Goal: Information Seeking & Learning: Learn about a topic

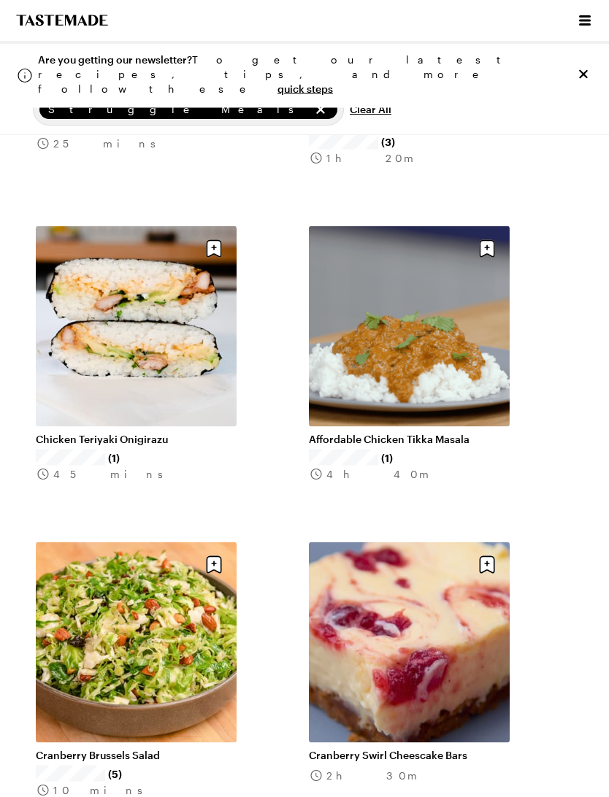
scroll to position [7348, 0]
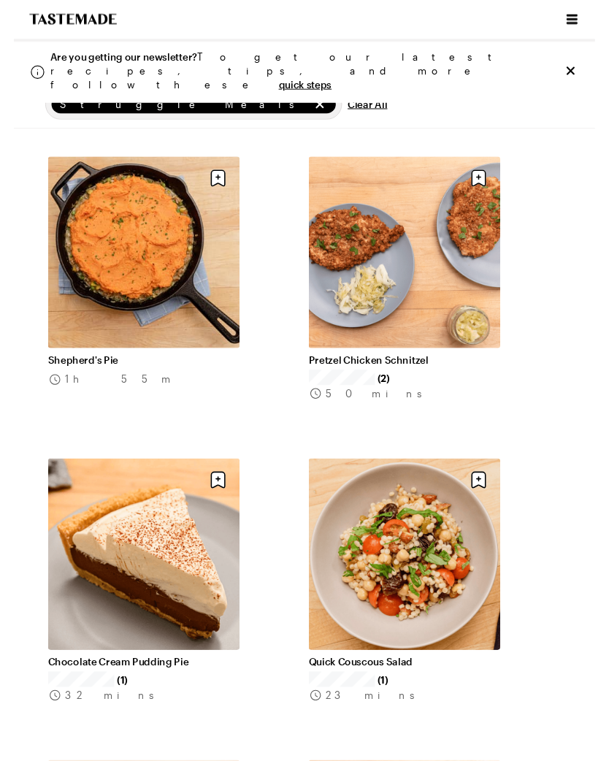
scroll to position [11519, 0]
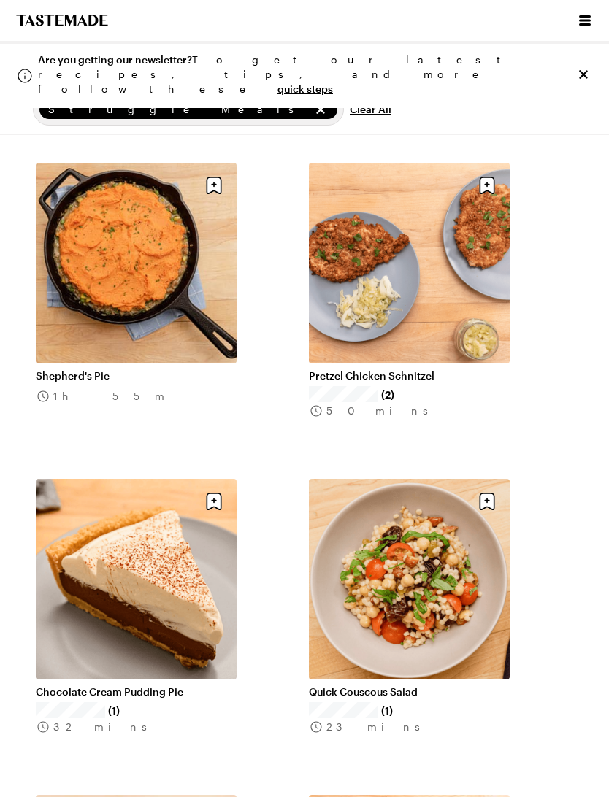
click at [583, 67] on icon "Close info alert" at bounding box center [583, 74] width 15 height 15
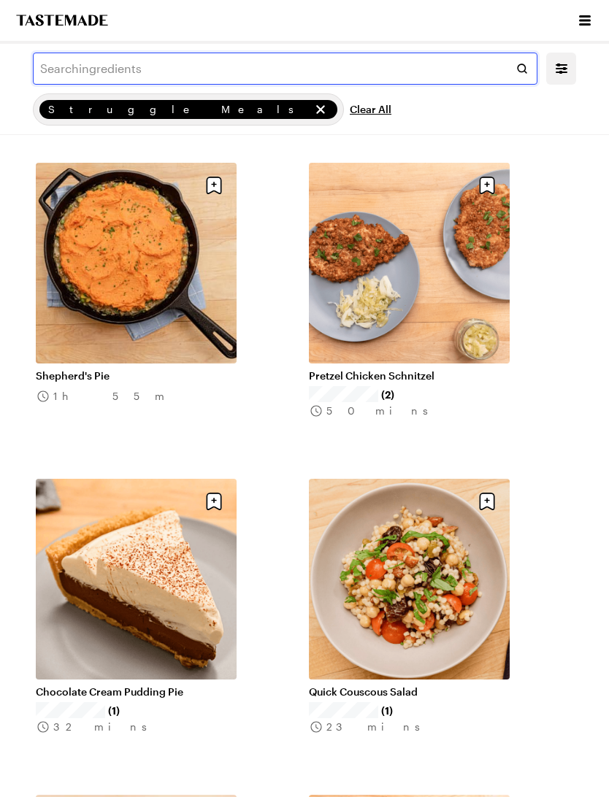
click at [64, 77] on input "text" at bounding box center [285, 69] width 504 height 32
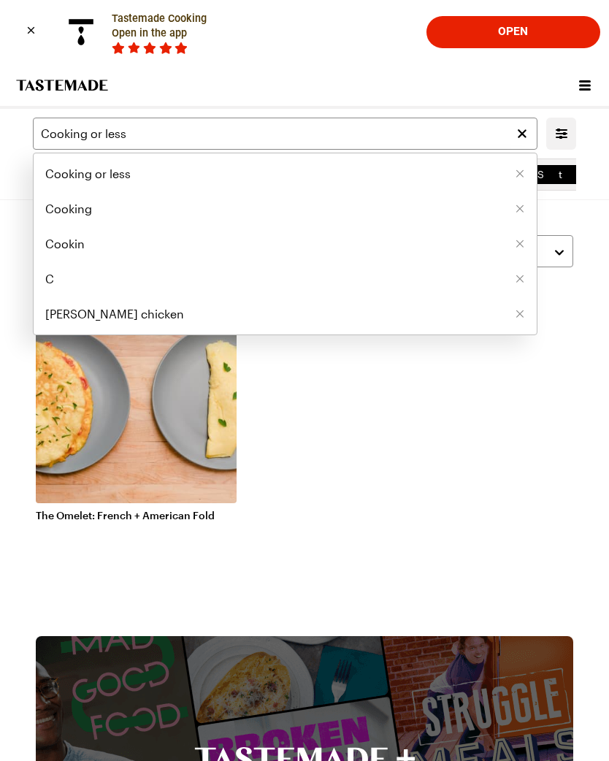
click at [470, 272] on li "C" at bounding box center [285, 278] width 503 height 35
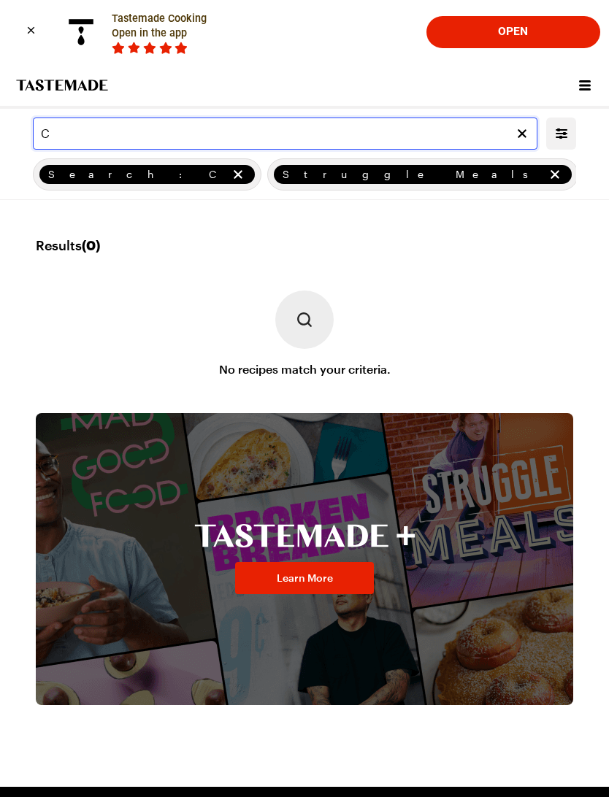
click at [66, 131] on input "C" at bounding box center [285, 134] width 504 height 32
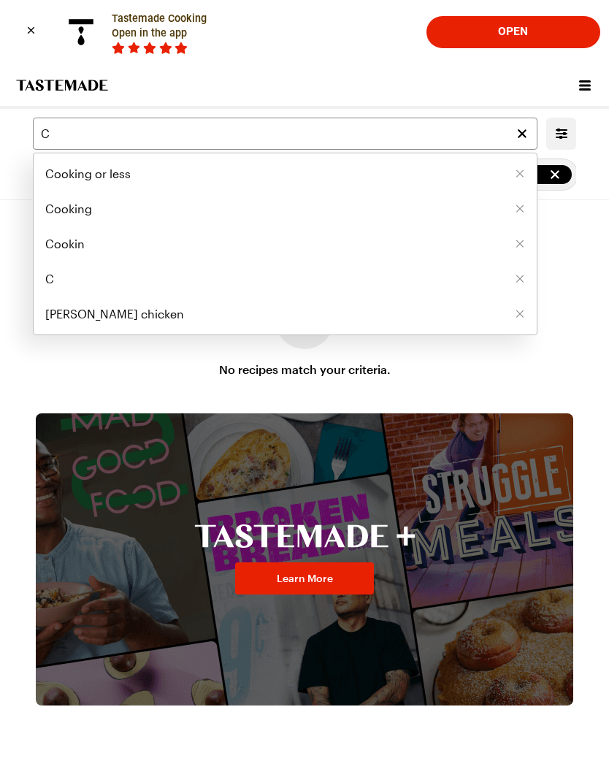
click at [125, 173] on span "Cooking or less" at bounding box center [87, 174] width 85 height 18
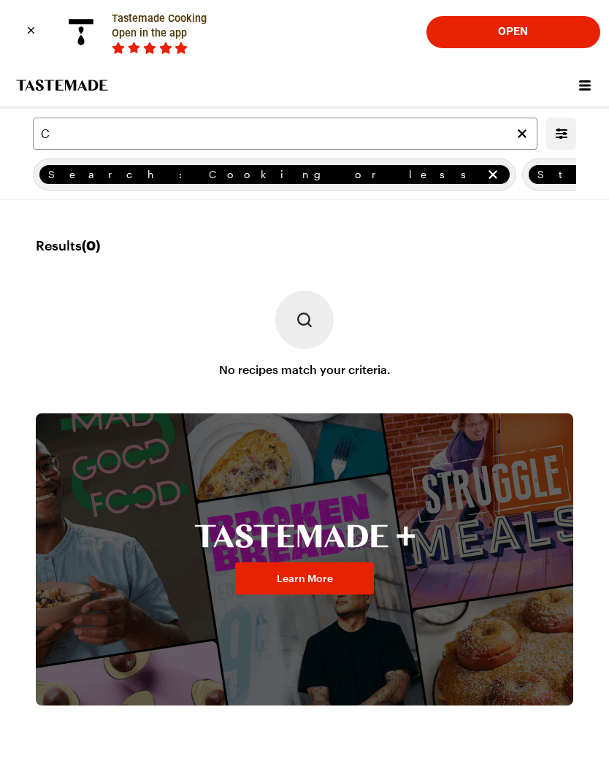
type input "Cooking or less"
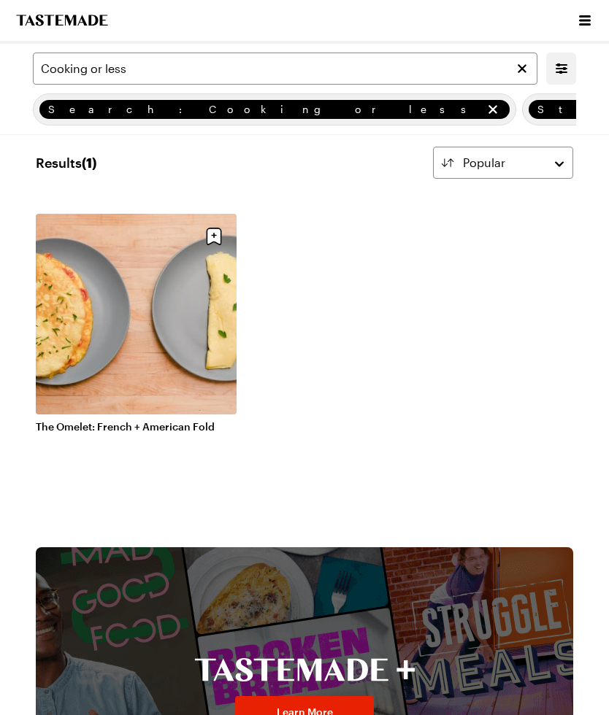
scroll to position [81, 0]
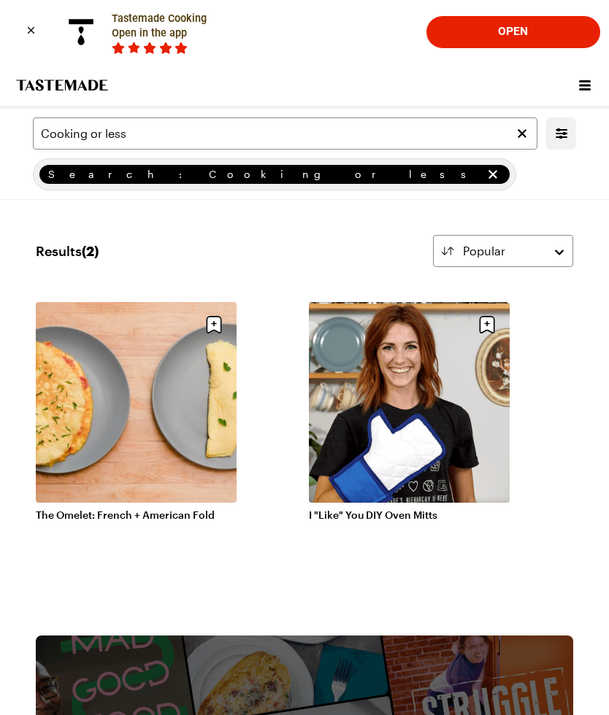
click at [488, 177] on icon "remove Search: Cooking or less" at bounding box center [492, 174] width 9 height 9
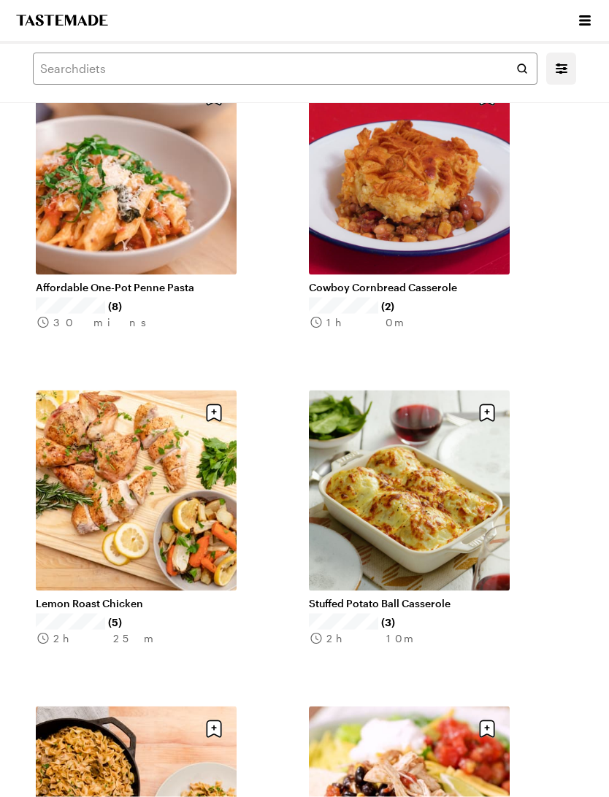
scroll to position [829, 0]
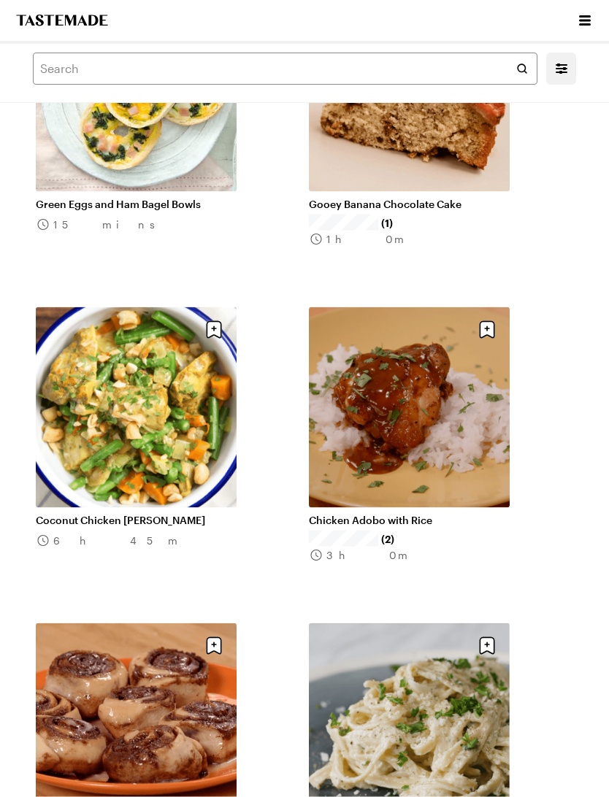
scroll to position [24619, 0]
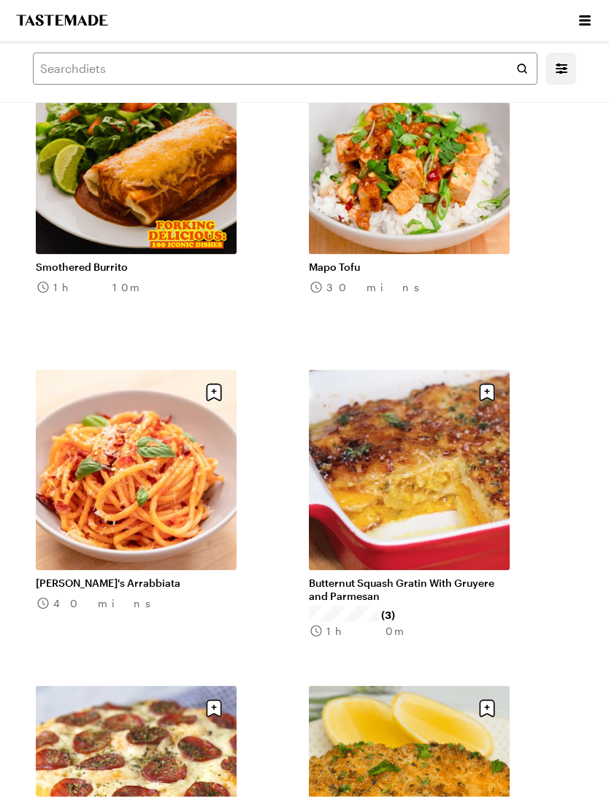
scroll to position [28666, 0]
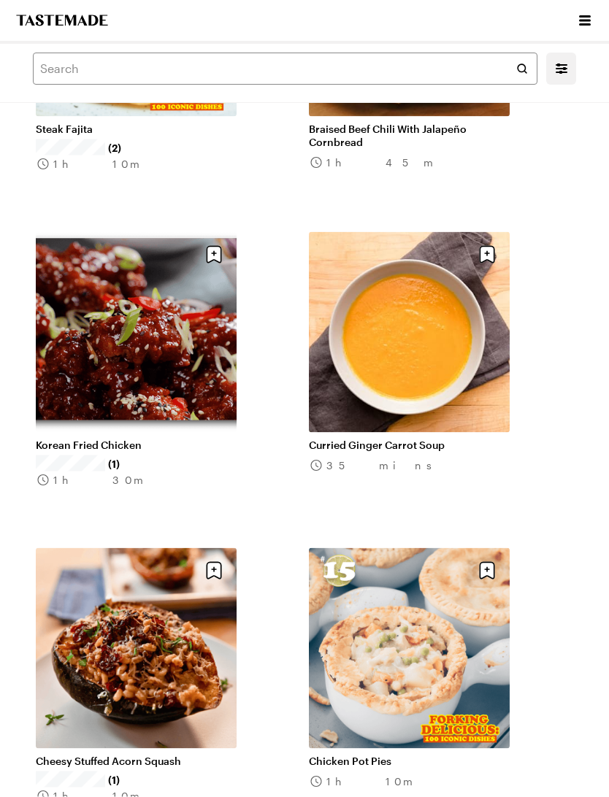
scroll to position [39868, 0]
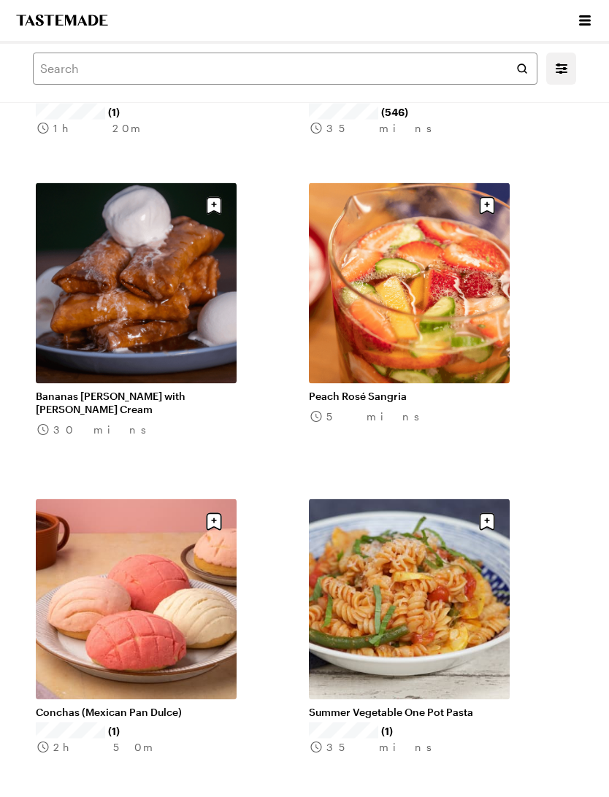
scroll to position [43393, 0]
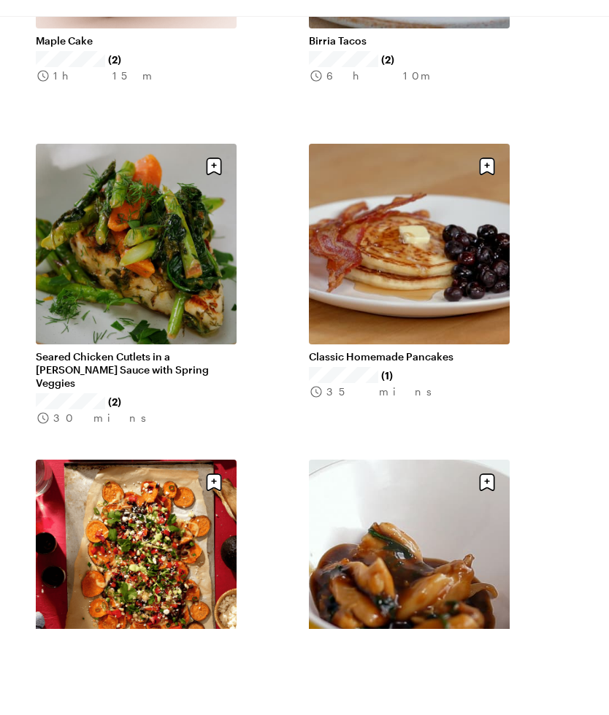
scroll to position [45641, 0]
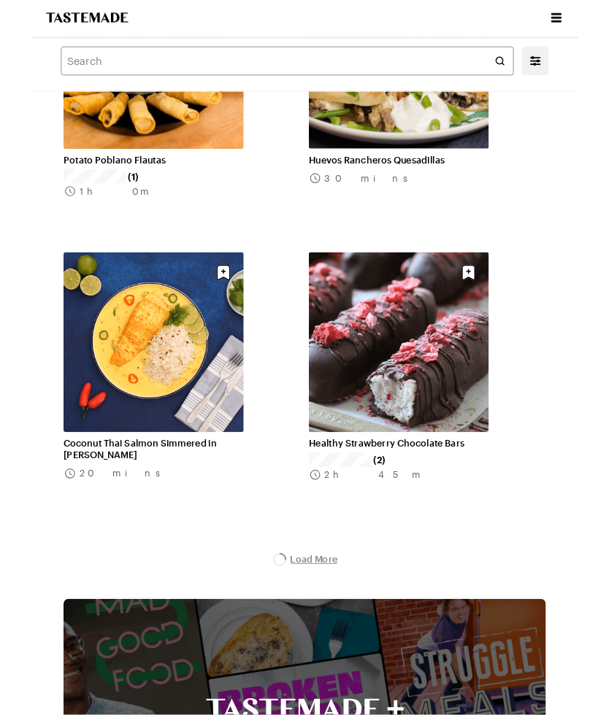
scroll to position [49417, 0]
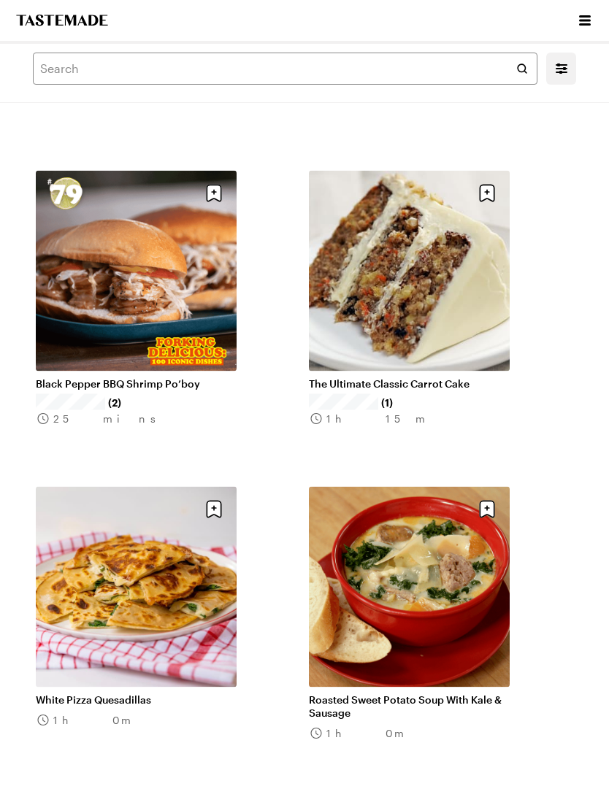
scroll to position [55101, 0]
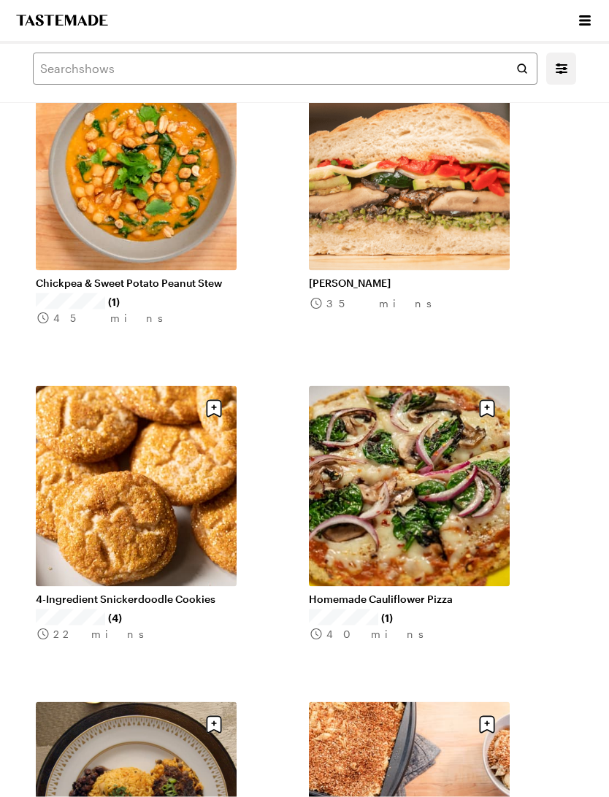
scroll to position [56150, 0]
click at [107, 592] on link "4-Ingredient Snickerdoodle Cookies" at bounding box center [136, 598] width 201 height 13
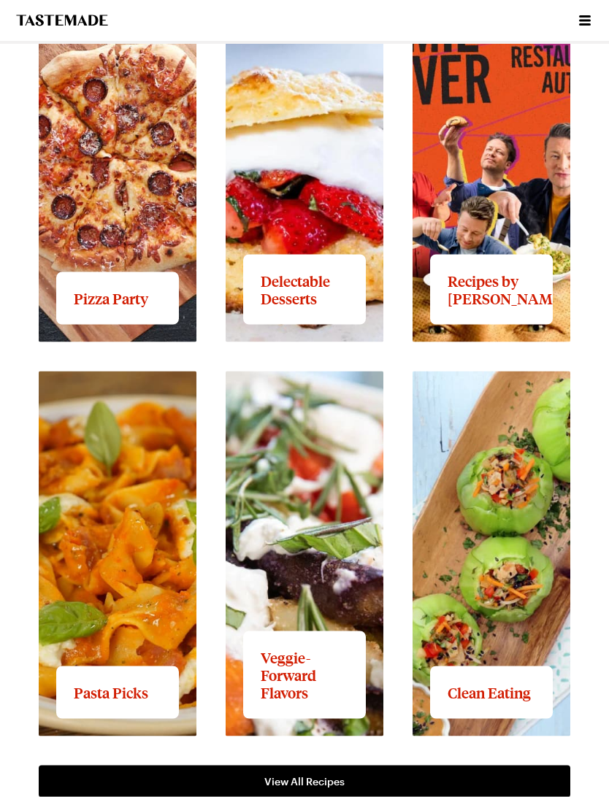
scroll to position [2121, 0]
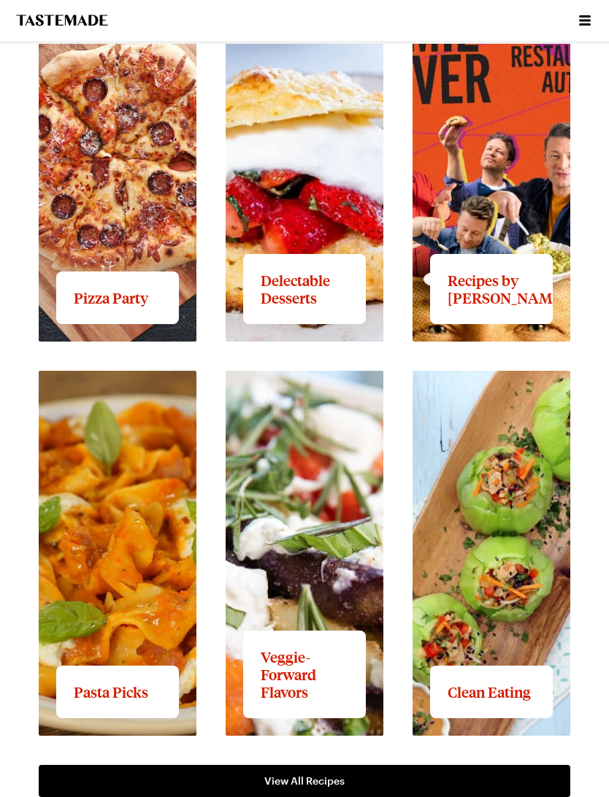
click at [516, 715] on link "View All Recipes" at bounding box center [304, 781] width 531 height 32
click at [509, 715] on link "View All Recipes" at bounding box center [304, 781] width 531 height 32
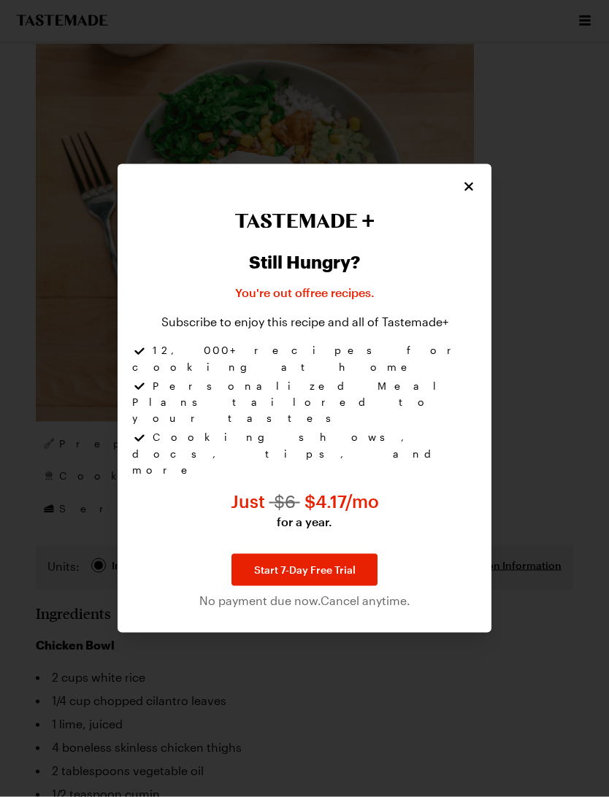
scroll to position [451, 0]
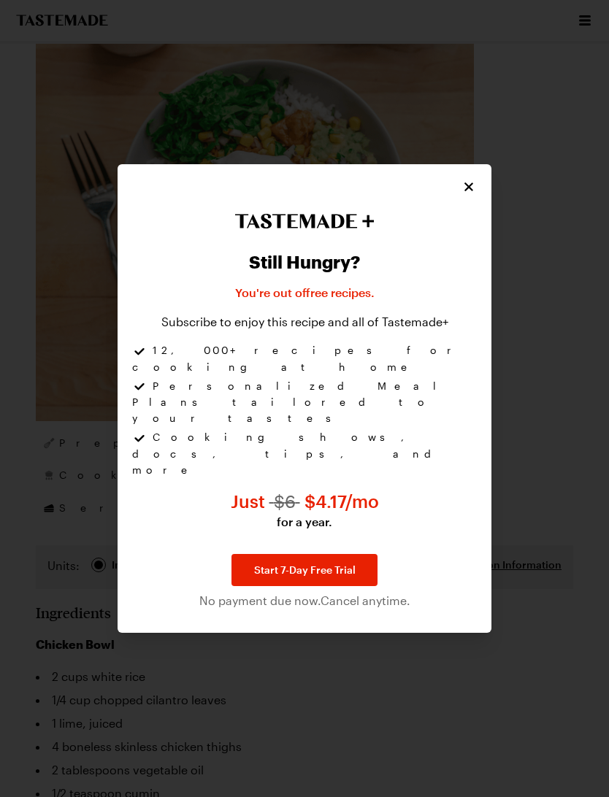
click at [479, 223] on div "Still Hungry? You're out of free recipes . Subscribe to enjoy this recipe and a…" at bounding box center [305, 398] width 374 height 468
click at [474, 194] on icon "Close" at bounding box center [468, 187] width 15 height 15
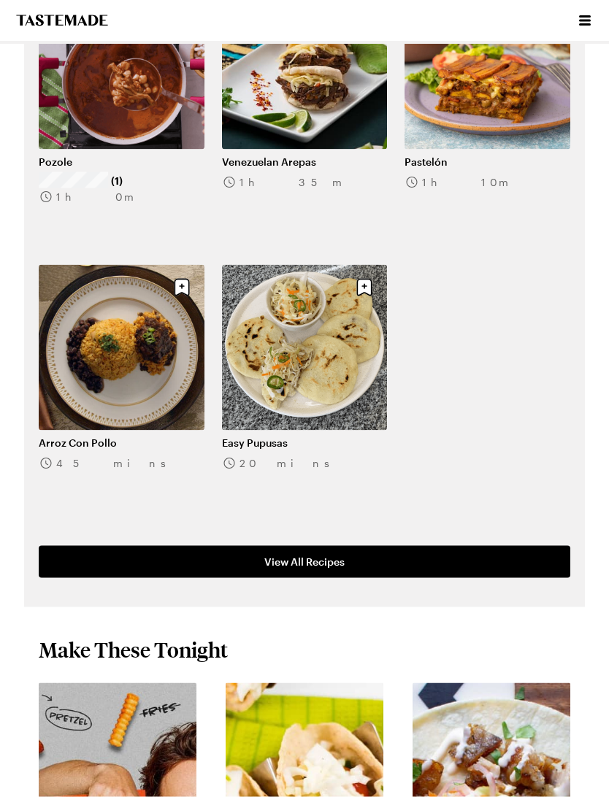
click at [445, 546] on link "View All Recipes" at bounding box center [304, 562] width 531 height 32
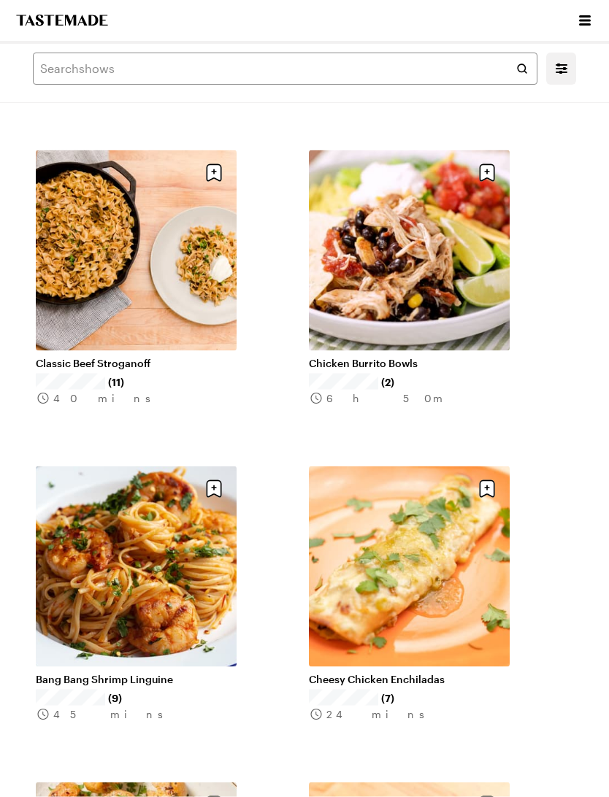
scroll to position [1385, 0]
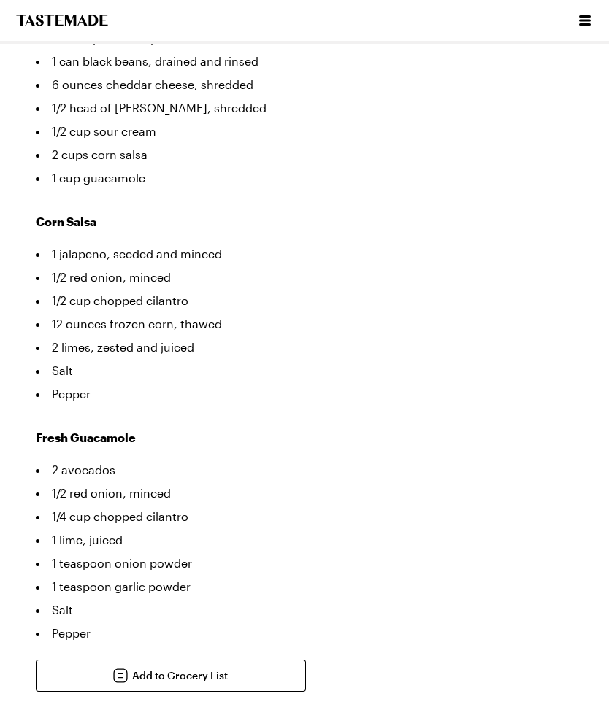
scroll to position [451, 0]
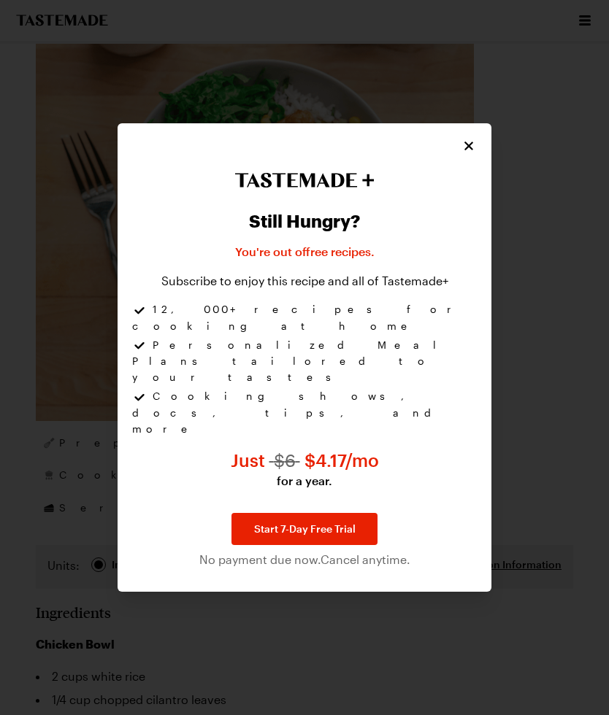
click at [466, 153] on icon "Close" at bounding box center [468, 146] width 15 height 15
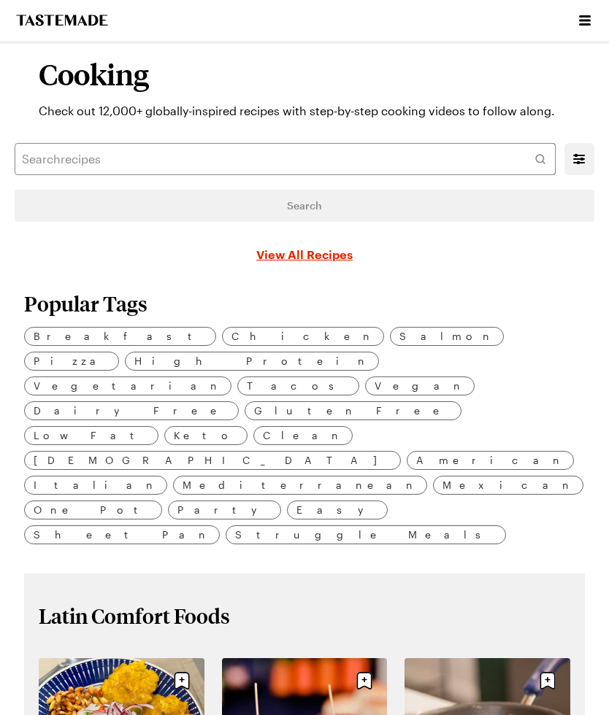
click at [472, 188] on div "Cooking Check out 12,000+ globally-inspired recipes with step-by-step cooking v…" at bounding box center [304, 161] width 609 height 234
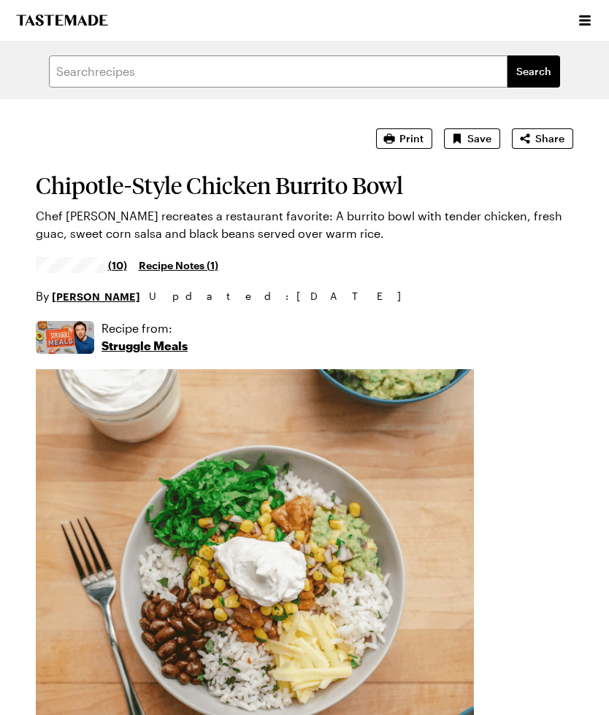
scroll to position [451, 0]
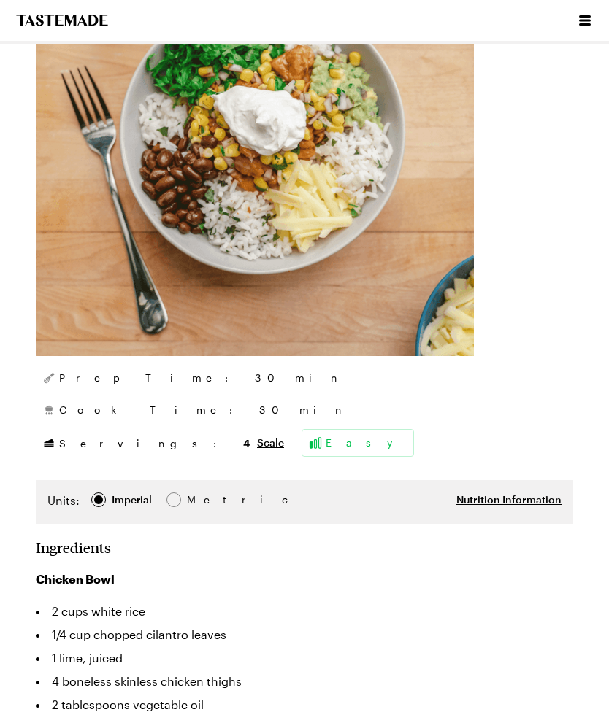
type textarea "x"
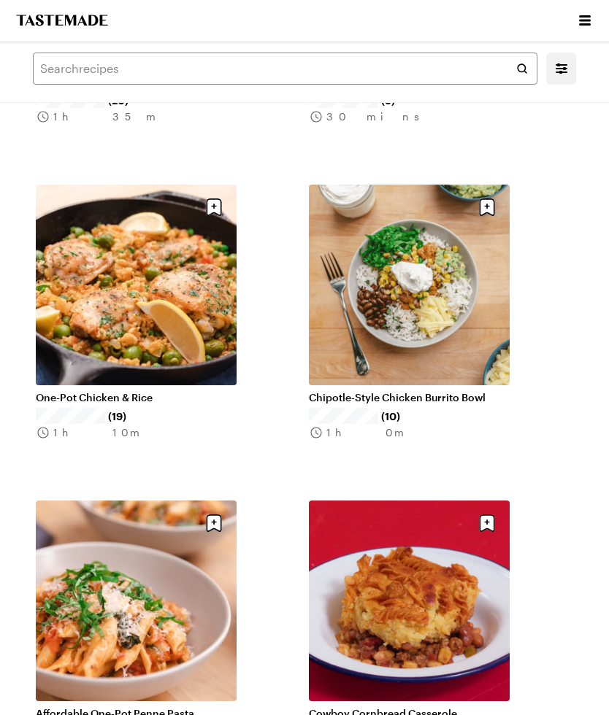
scroll to position [0, 0]
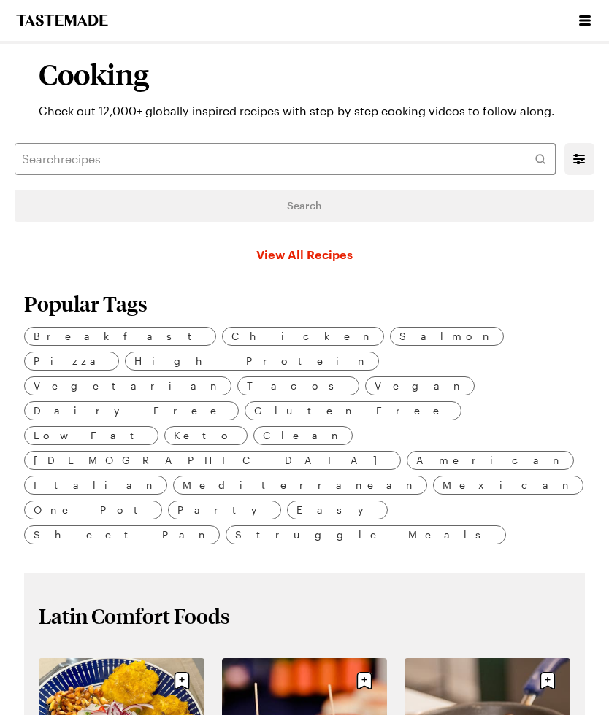
scroll to position [2121, 0]
